Goal: Task Accomplishment & Management: Manage account settings

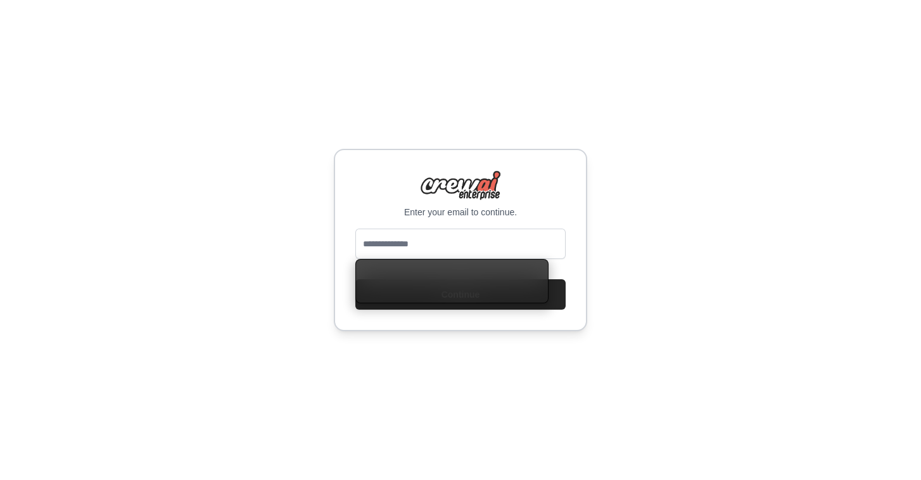
click at [436, 236] on input "email" at bounding box center [460, 244] width 210 height 30
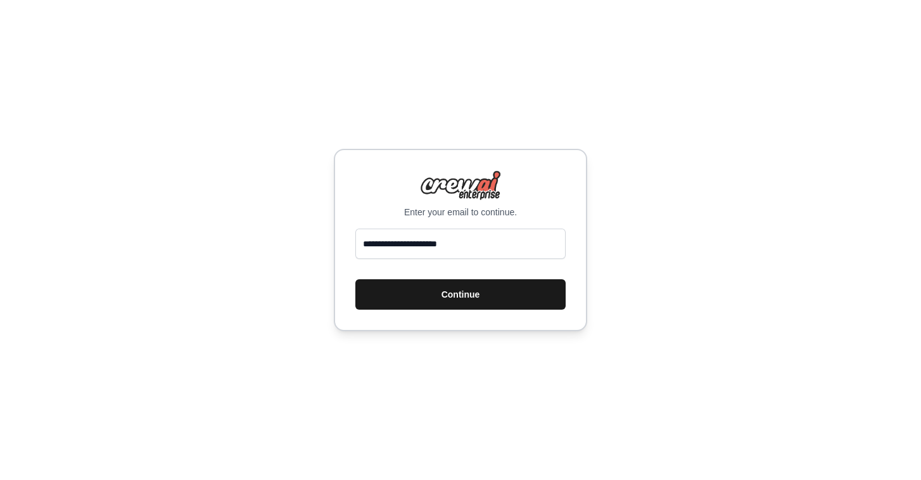
type input "**********"
click at [483, 299] on button "Continue" at bounding box center [460, 294] width 210 height 30
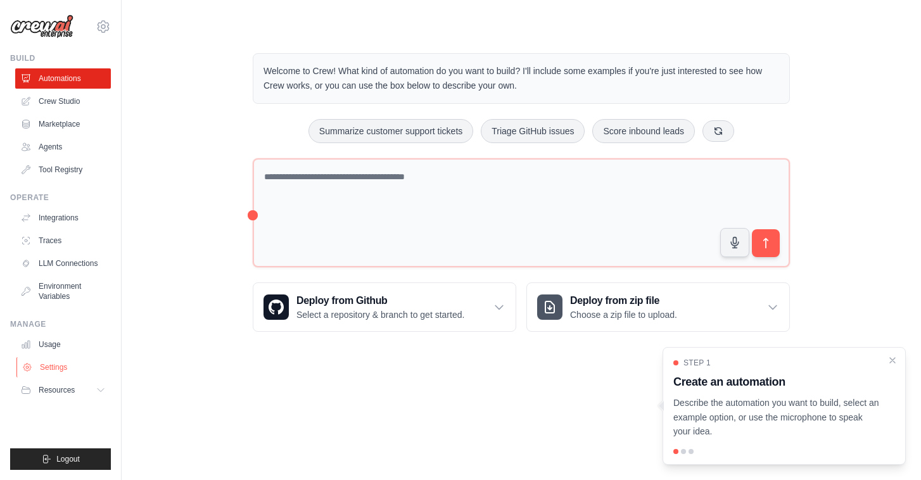
click at [47, 365] on link "Settings" at bounding box center [64, 367] width 96 height 20
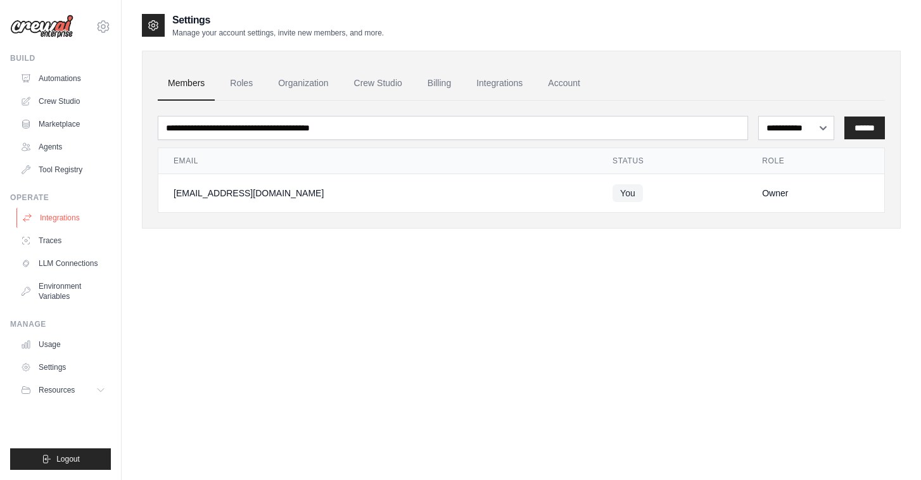
click at [75, 213] on link "Integrations" at bounding box center [64, 218] width 96 height 20
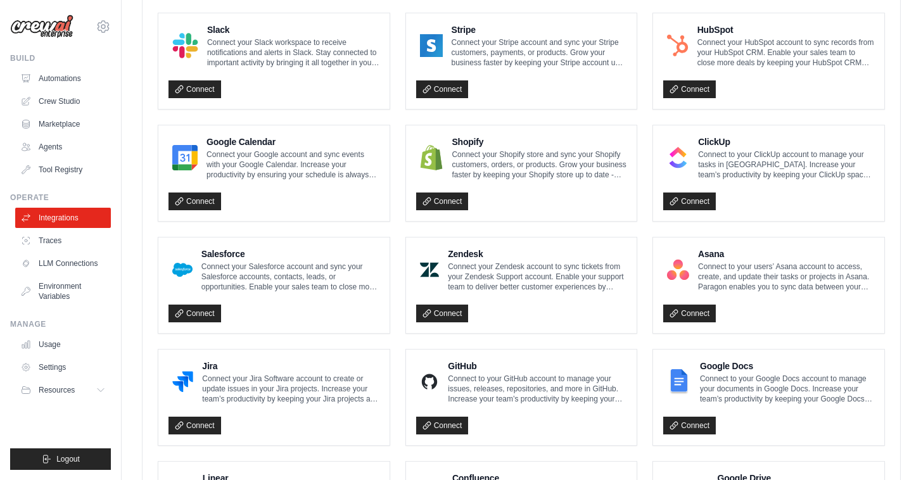
scroll to position [709, 0]
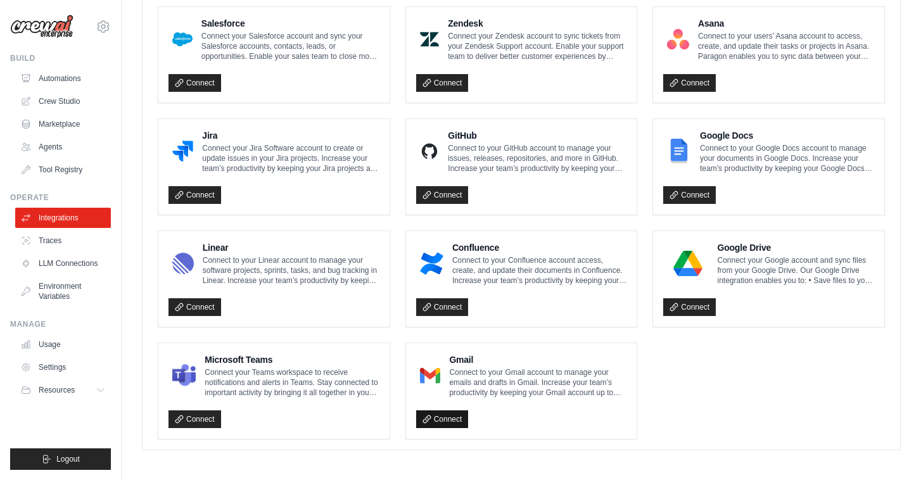
click at [440, 420] on link "Connect" at bounding box center [442, 419] width 53 height 18
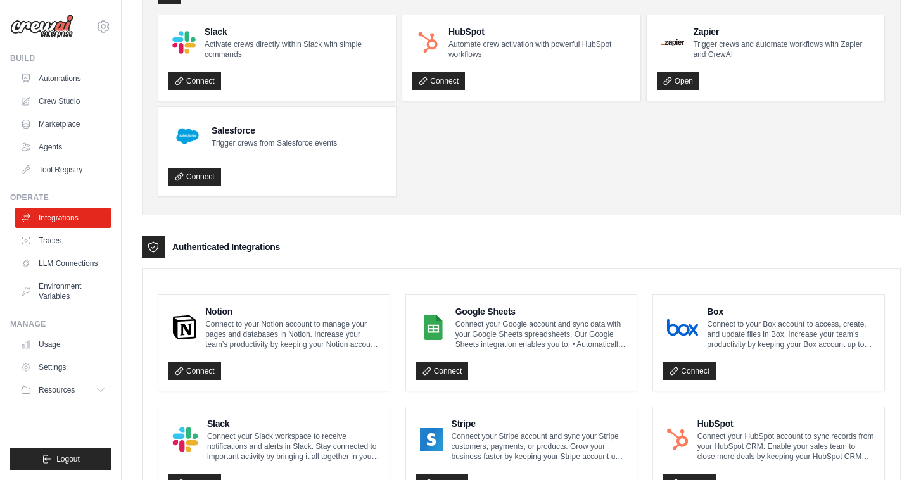
scroll to position [0, 0]
